Goal: Unclear

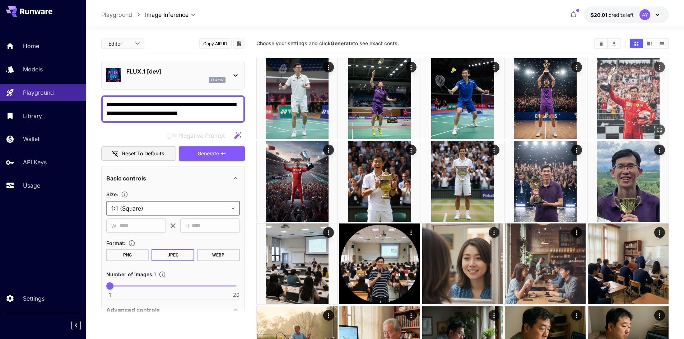
click at [636, 103] on img at bounding box center [628, 98] width 81 height 81
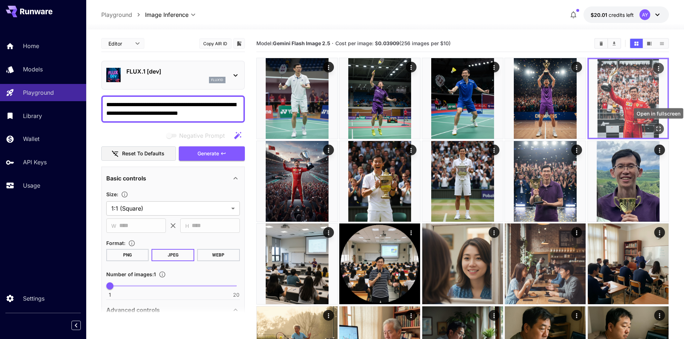
click at [658, 128] on icon "Open in fullscreen" at bounding box center [658, 128] width 7 height 7
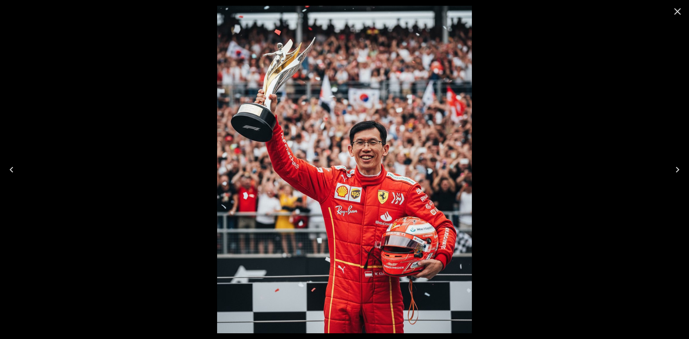
click at [676, 13] on icon "Close" at bounding box center [677, 11] width 7 height 7
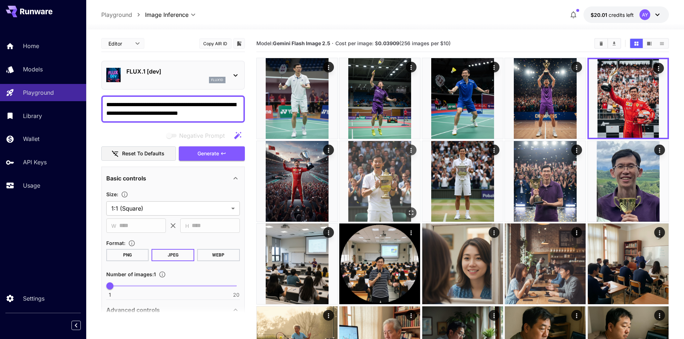
click at [411, 210] on icon "Open in fullscreen" at bounding box center [411, 212] width 7 height 7
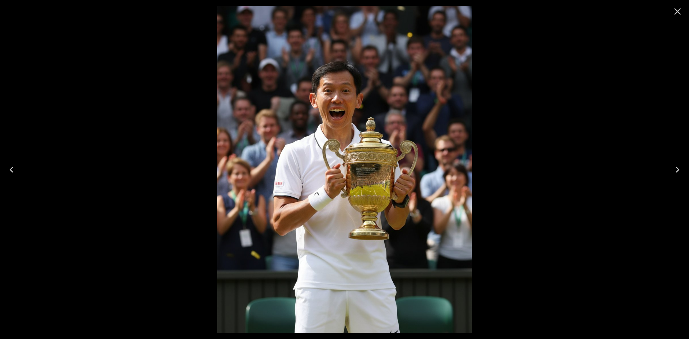
click at [680, 13] on icon "Close" at bounding box center [677, 11] width 11 height 11
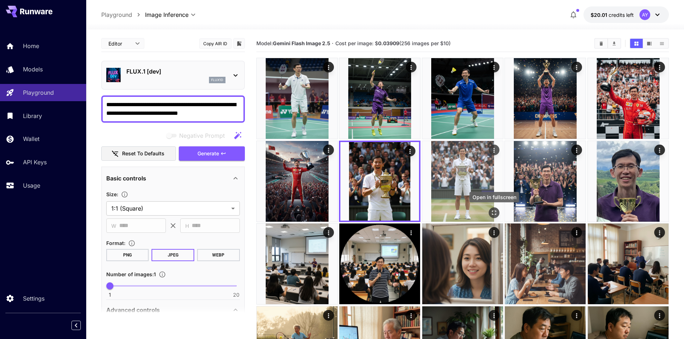
click at [496, 210] on icon "Open in fullscreen" at bounding box center [493, 212] width 7 height 7
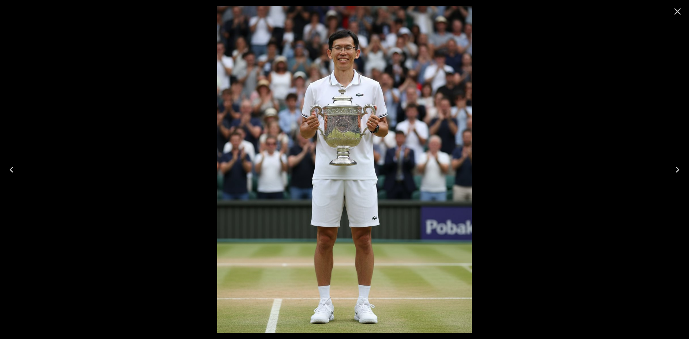
click at [679, 13] on icon "Close" at bounding box center [677, 11] width 11 height 11
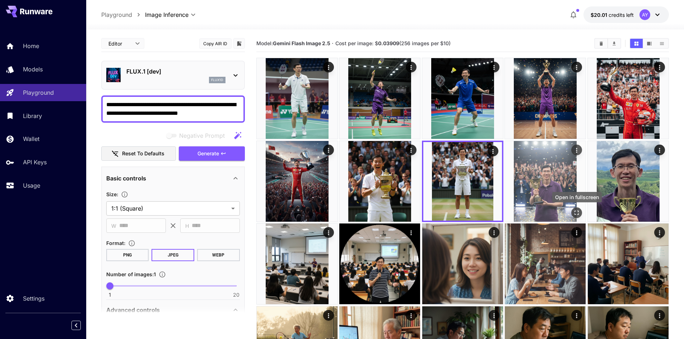
click at [575, 214] on icon "Open in fullscreen" at bounding box center [576, 212] width 7 height 7
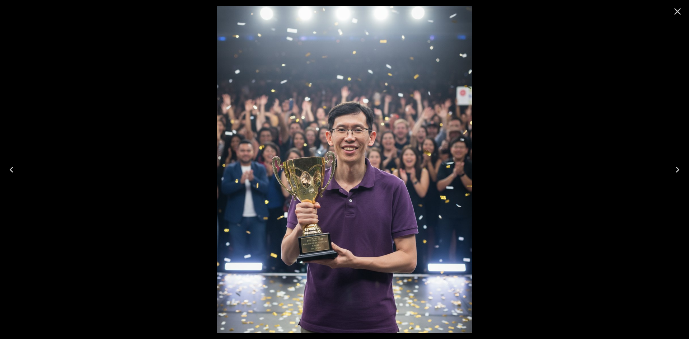
click at [680, 13] on icon "Close" at bounding box center [677, 11] width 11 height 11
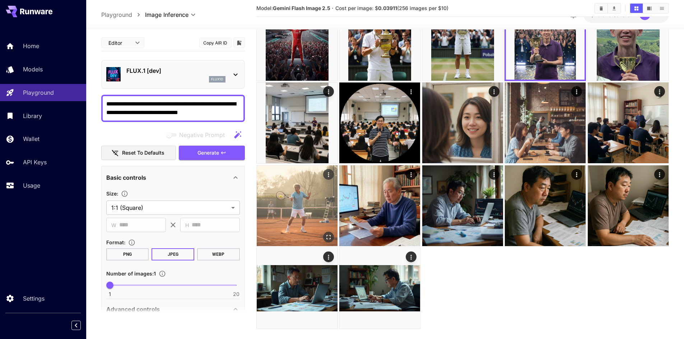
scroll to position [144, 0]
